Goal: Information Seeking & Learning: Learn about a topic

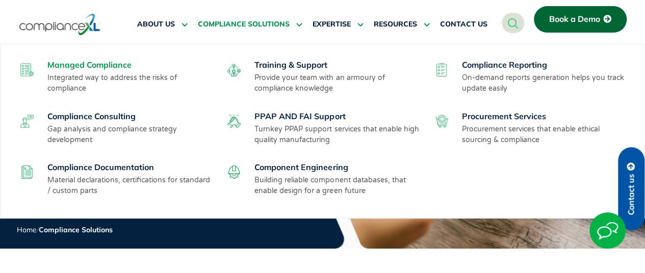
click at [116, 64] on link "Managed Compliance" at bounding box center [89, 65] width 84 height 10
click at [284, 65] on link "Training & Support" at bounding box center [291, 65] width 73 height 10
click at [291, 116] on link "PPAP AND FAI Support" at bounding box center [300, 116] width 91 height 10
click at [491, 111] on link "Procurement Services" at bounding box center [504, 116] width 84 height 10
click at [479, 65] on link "Compliance Reporting" at bounding box center [504, 65] width 85 height 10
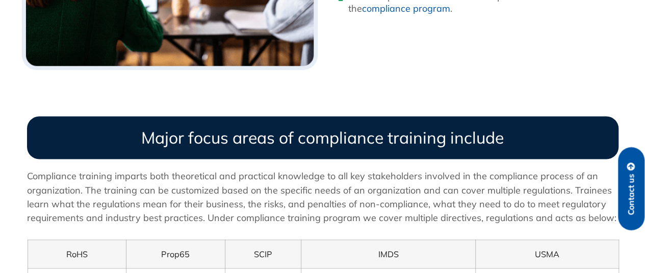
scroll to position [603, 0]
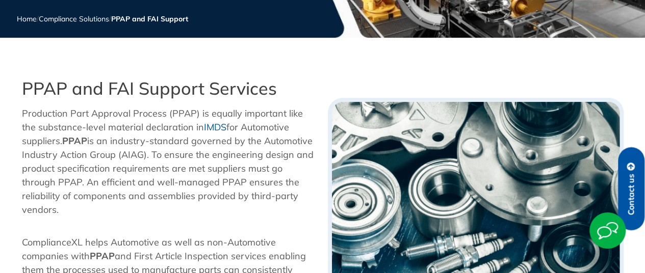
scroll to position [357, 0]
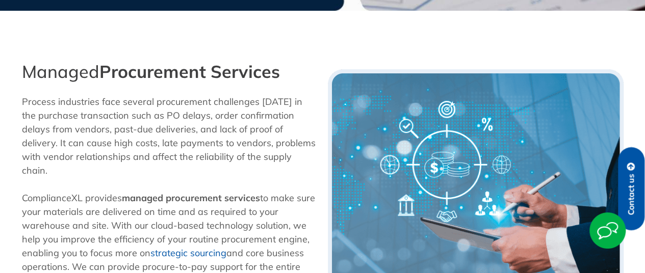
scroll to position [254, 0]
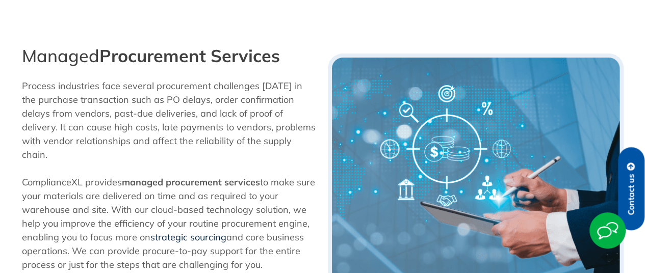
click at [201, 232] on link "strategic sourcing" at bounding box center [189, 238] width 76 height 12
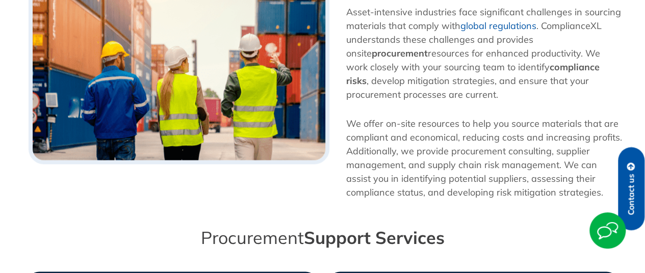
scroll to position [764, 0]
